Goal: Submit feedback/report problem: Submit feedback/report problem

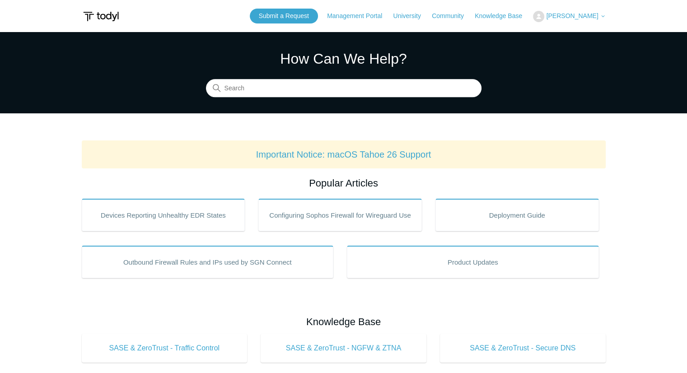
click at [321, 25] on header "Submit a Request Management Portal University Community Knowledge Base [PERSON_…" at bounding box center [344, 16] width 524 height 32
click at [316, 18] on link "Submit a Request" at bounding box center [284, 16] width 68 height 15
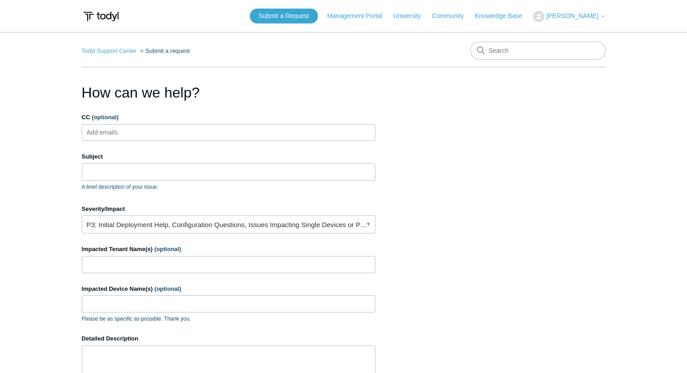
click at [141, 180] on div "Subject A brief description of your issue." at bounding box center [229, 171] width 294 height 39
click at [138, 173] on input "Subject" at bounding box center [229, 171] width 294 height 17
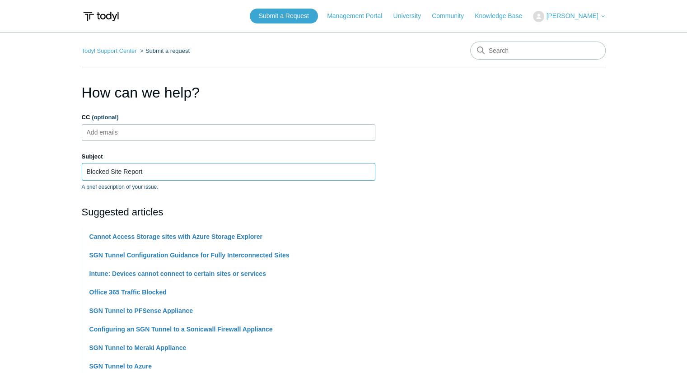
type input "Blocked Site Report"
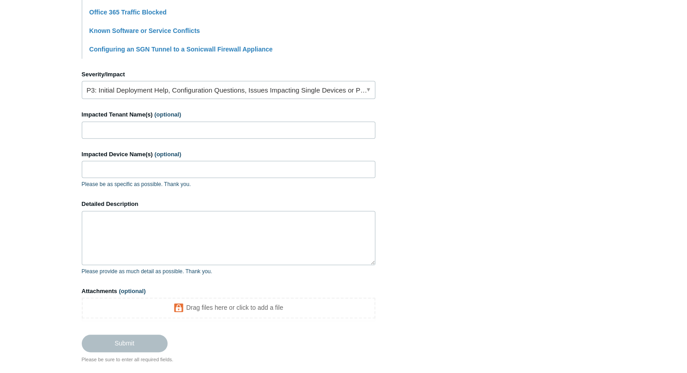
scroll to position [355, 0]
click at [237, 134] on input "Impacted Tenant Name(s) (optional)" at bounding box center [229, 129] width 294 height 17
type input "h"
type input "[PERSON_NAME]"
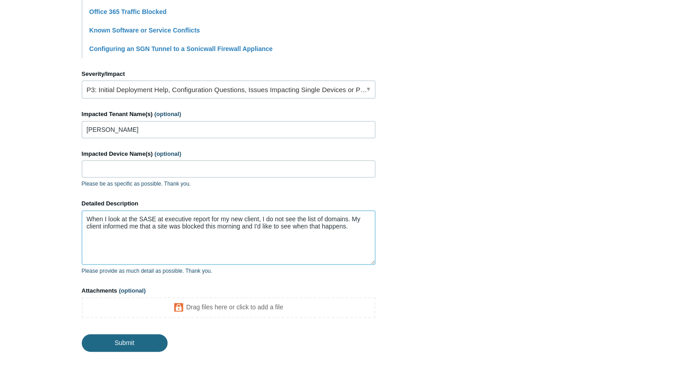
type textarea "When I look at the SASE at executive report for my new client, I do not see the…"
click at [138, 341] on input "Submit" at bounding box center [125, 343] width 86 height 18
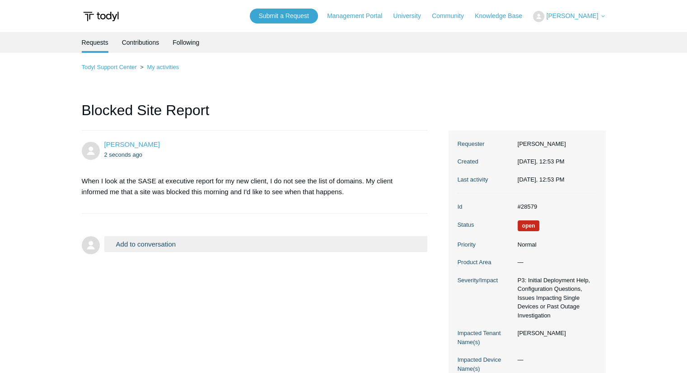
click at [239, 181] on p "When I look at the SASE at executive report for my new client, I do not see the…" at bounding box center [250, 187] width 337 height 22
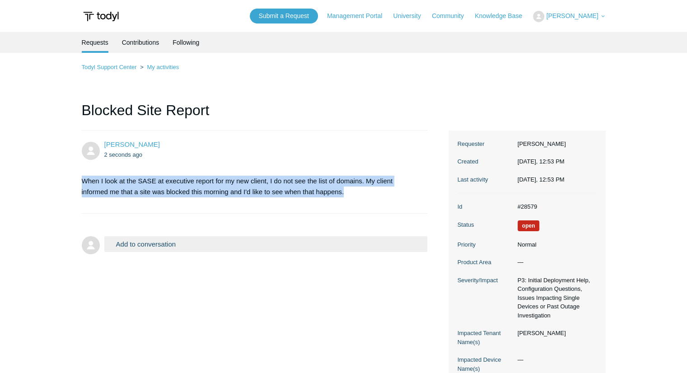
click at [239, 181] on p "When I look at the SASE at executive report for my new client, I do not see the…" at bounding box center [250, 187] width 337 height 22
click at [259, 181] on p "When I look at the SASE at executive report for my new client, I do not see the…" at bounding box center [250, 187] width 337 height 22
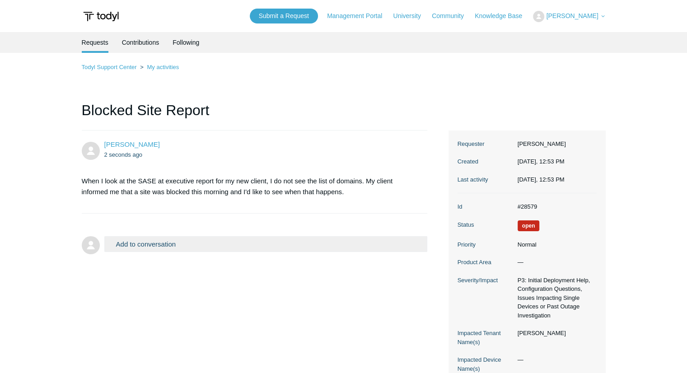
click at [312, 185] on p "When I look at the SASE at executive report for my new client, I do not see the…" at bounding box center [250, 187] width 337 height 22
